Goal: Check status: Check status

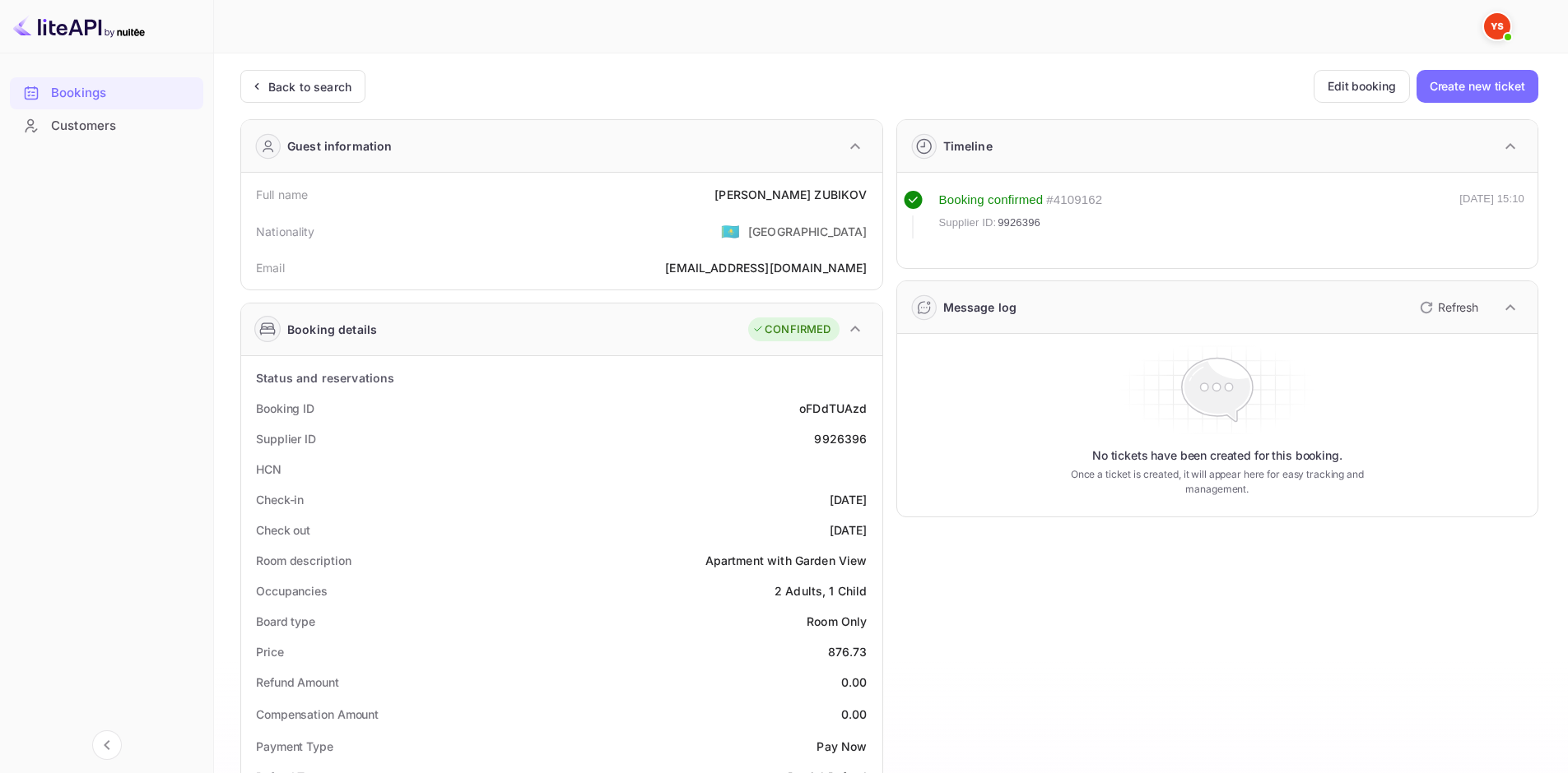
click at [311, 105] on div "Back to search Edit booking Create new ticket Guest information Full name [GEOG…" at bounding box center [889, 704] width 1297 height 1269
click at [326, 90] on div "Back to search" at bounding box center [310, 86] width 83 height 17
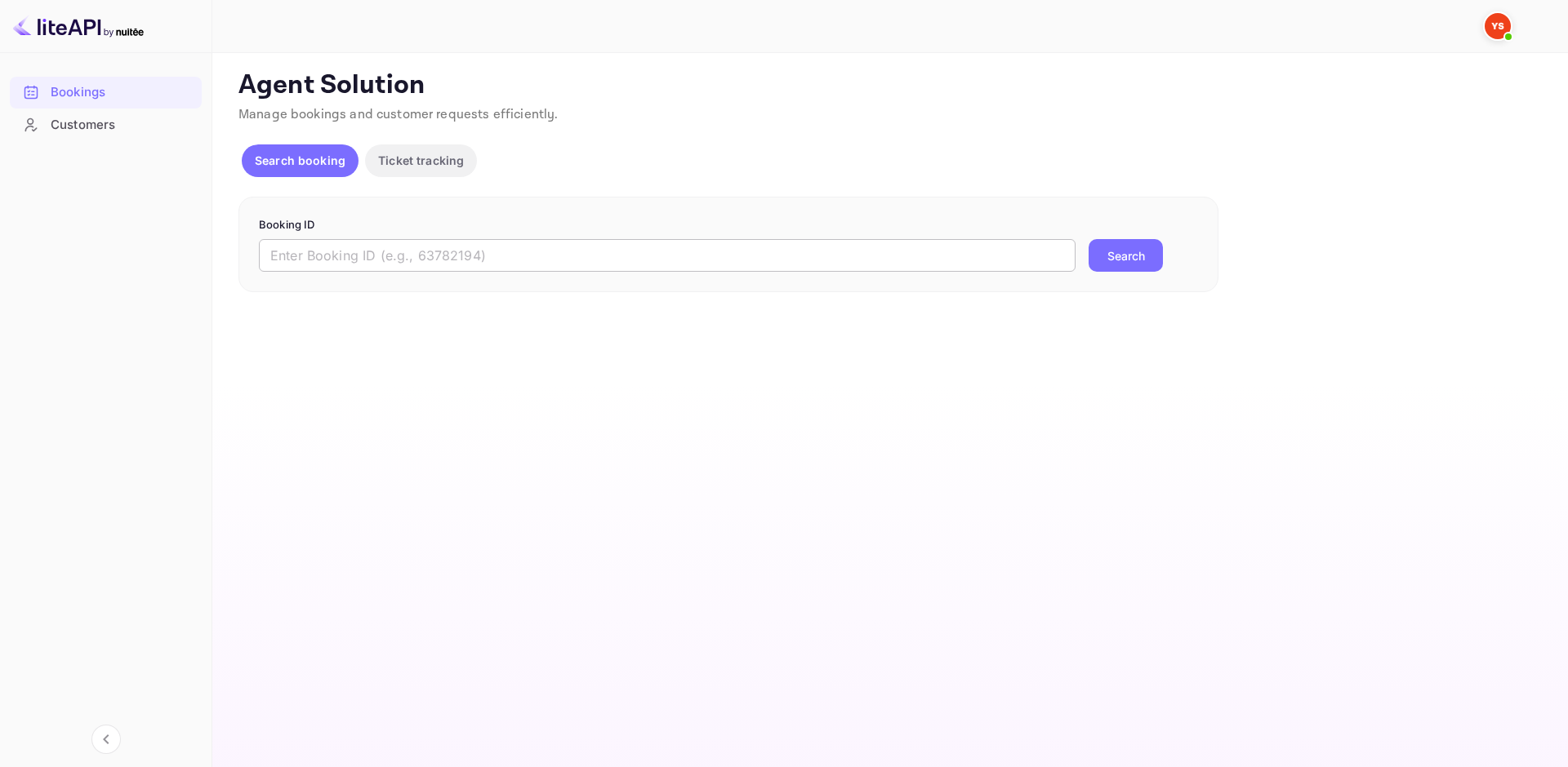
click at [387, 254] on input "text" at bounding box center [667, 255] width 817 height 32
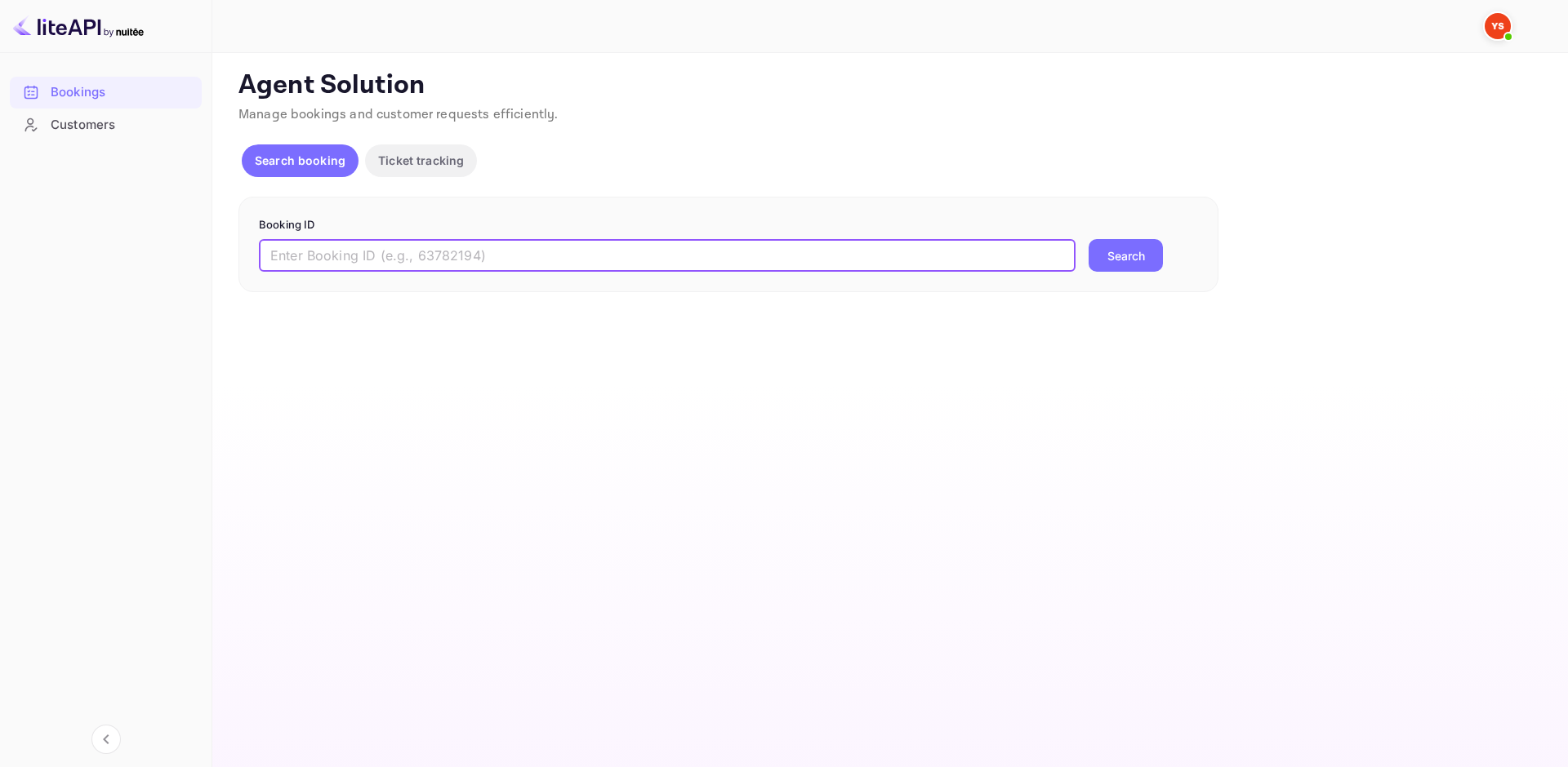
paste input "7959903"
type input "7959903"
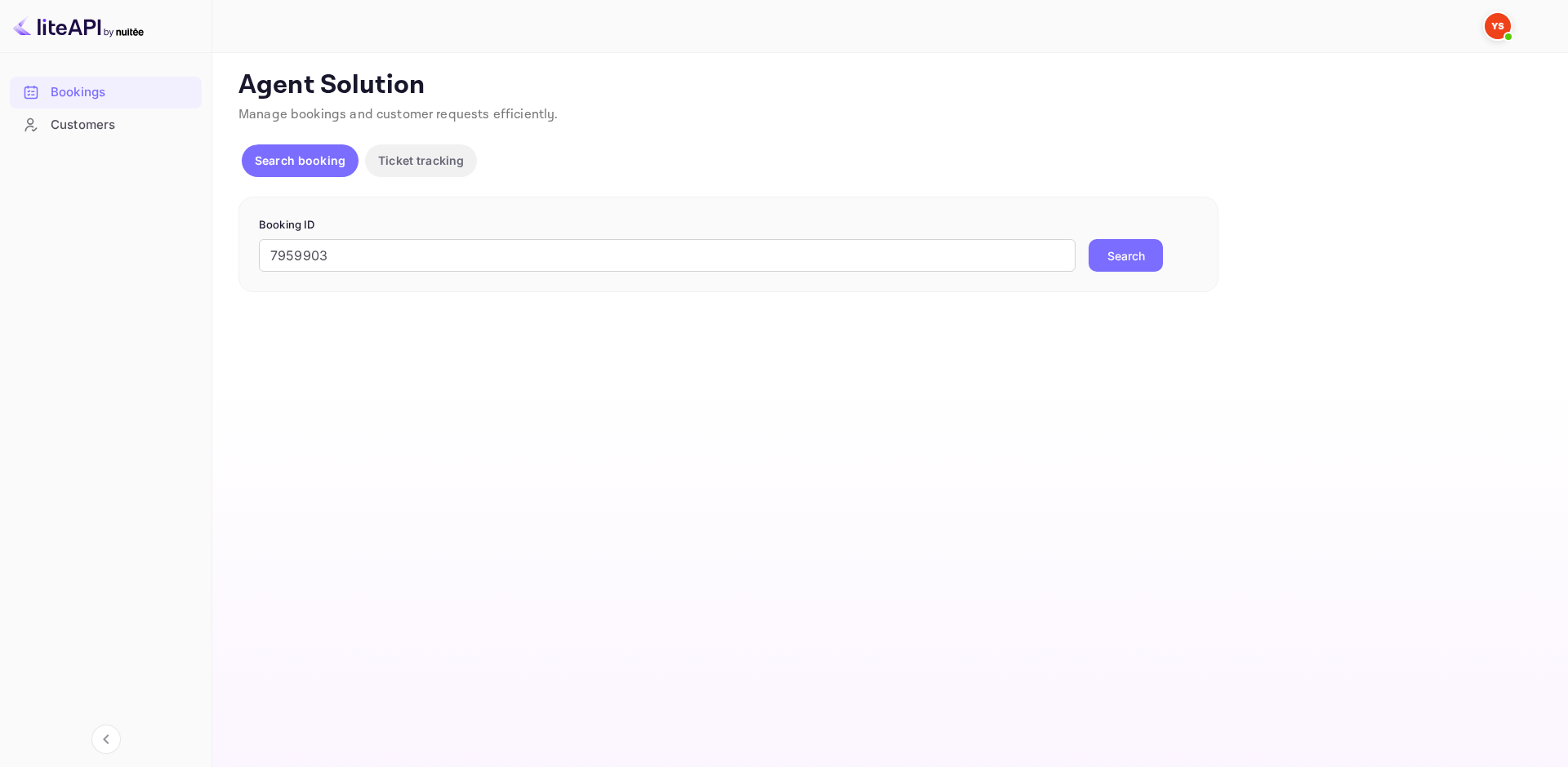
click at [1131, 261] on button "Search" at bounding box center [1125, 255] width 74 height 32
click at [271, 254] on input "7959903" at bounding box center [667, 255] width 817 height 32
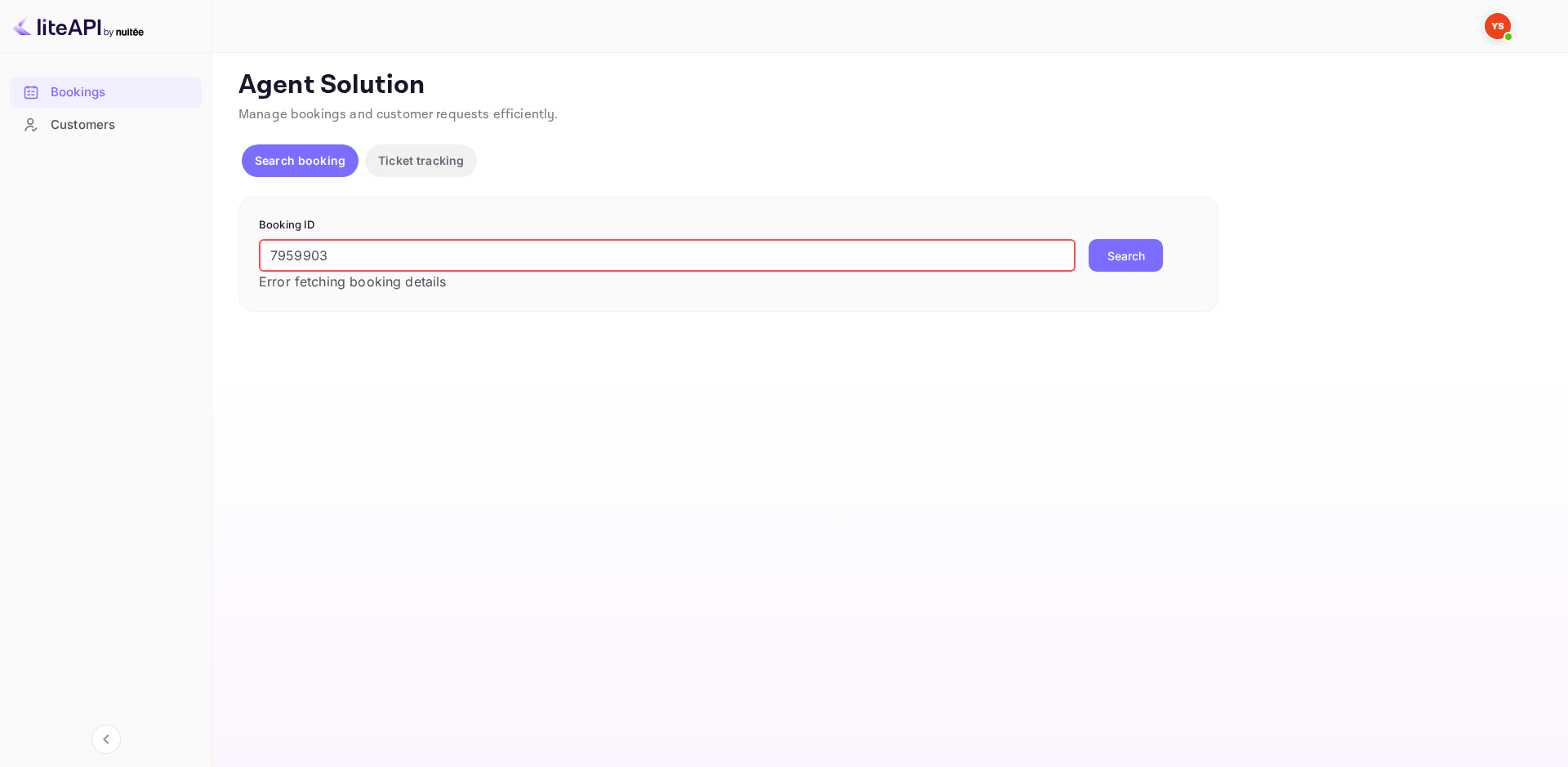
click at [445, 162] on p "Ticket tracking" at bounding box center [421, 161] width 86 height 17
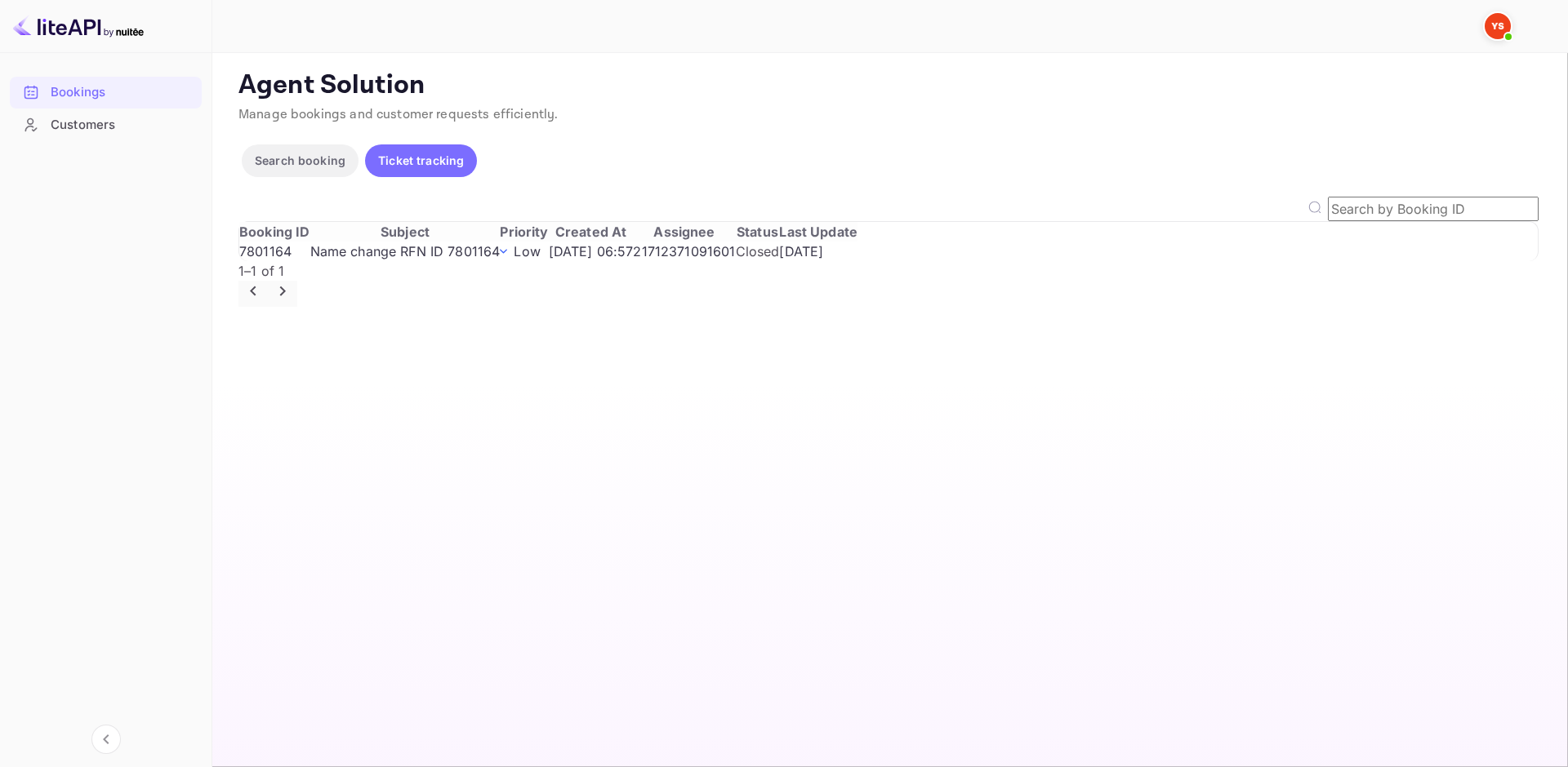
click at [1343, 208] on input "text" at bounding box center [1432, 209] width 210 height 25
paste input "852.58 USD"
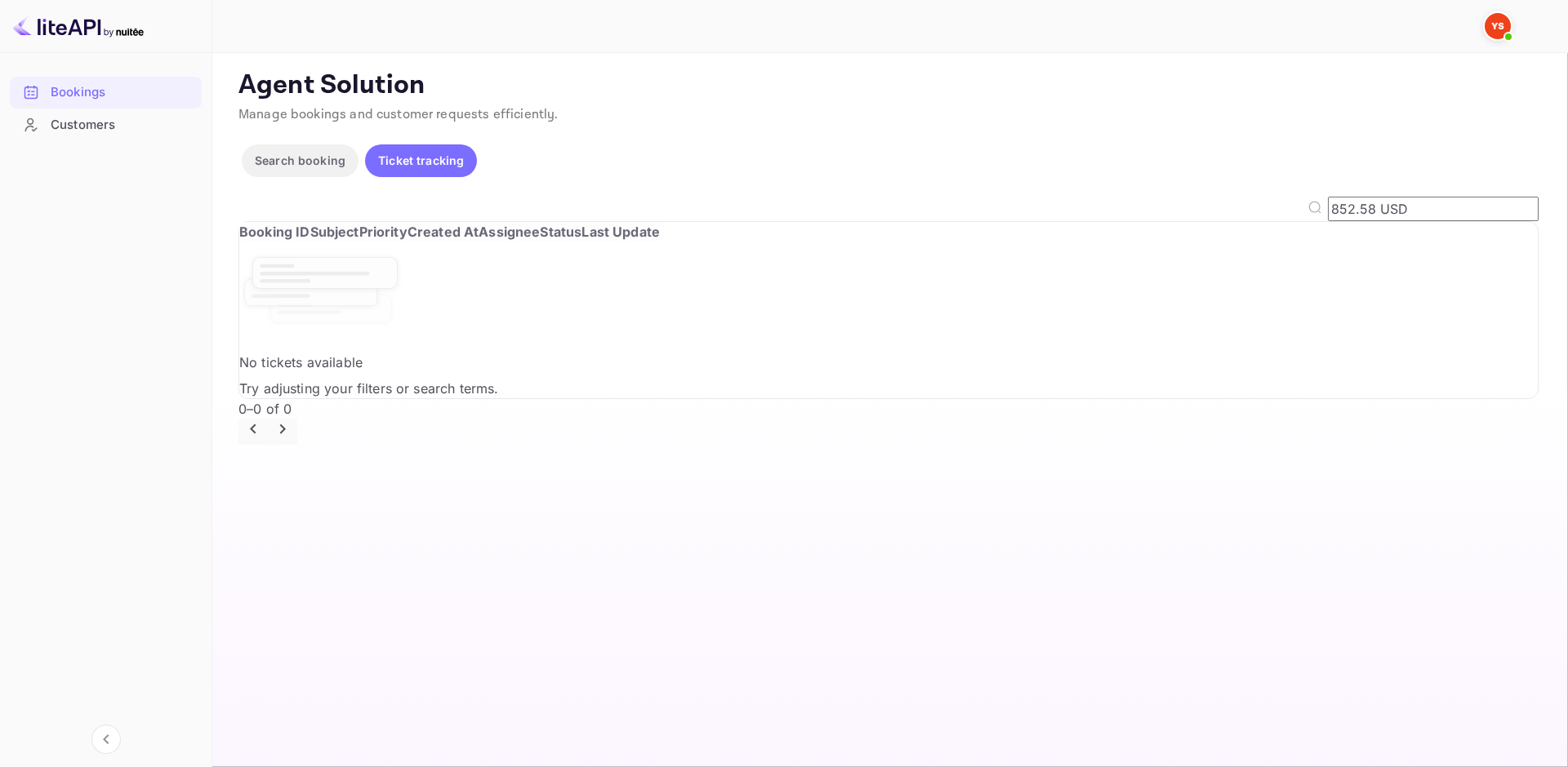
drag, startPoint x: 1351, startPoint y: 222, endPoint x: 1179, endPoint y: 238, distance: 172.7
click at [1179, 238] on div "852.58 USD ​ Booking ID Subject Priority Created At Assignee Status Last Update…" at bounding box center [887, 321] width 1300 height 248
type input "852.58 USD"
